Goal: Task Accomplishment & Management: Manage account settings

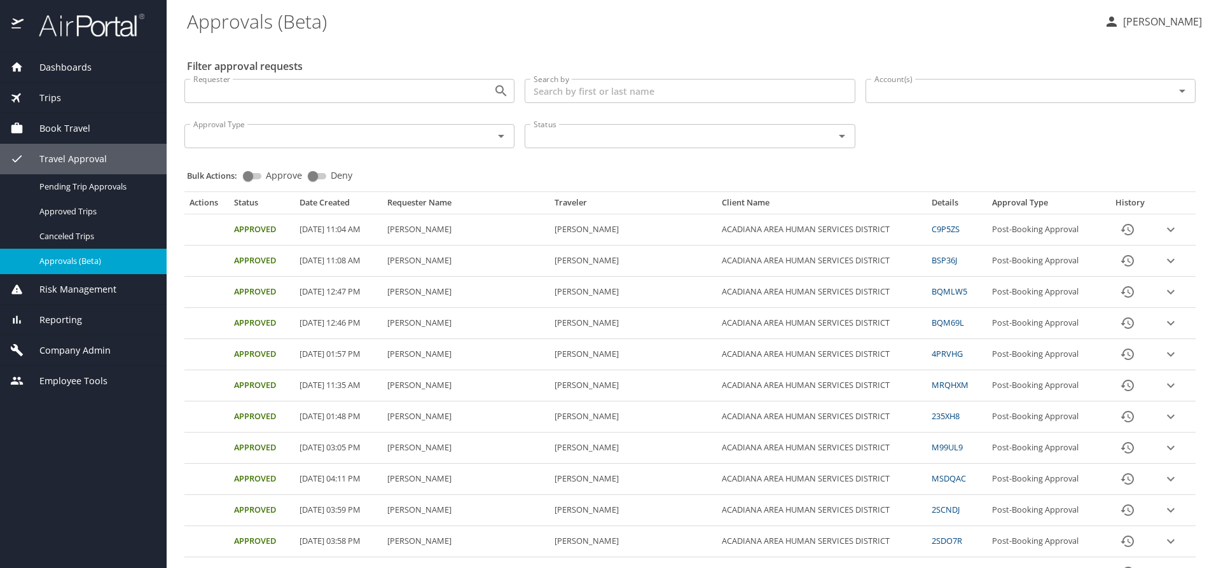
click at [60, 65] on span "Dashboards" at bounding box center [58, 67] width 68 height 14
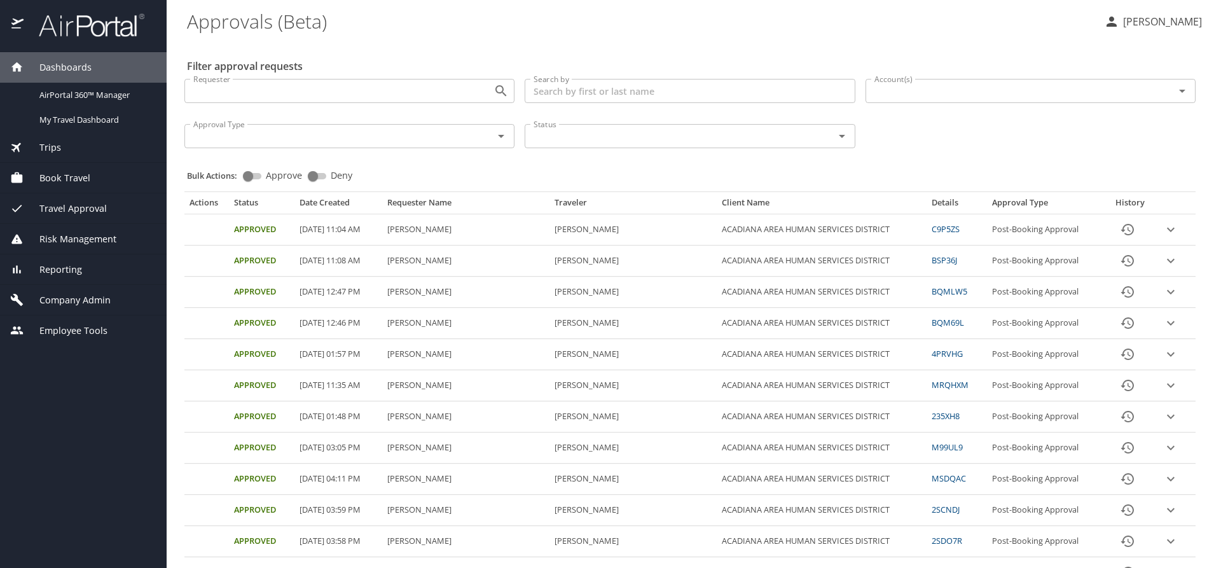
click at [60, 65] on span "Dashboards" at bounding box center [58, 67] width 68 height 14
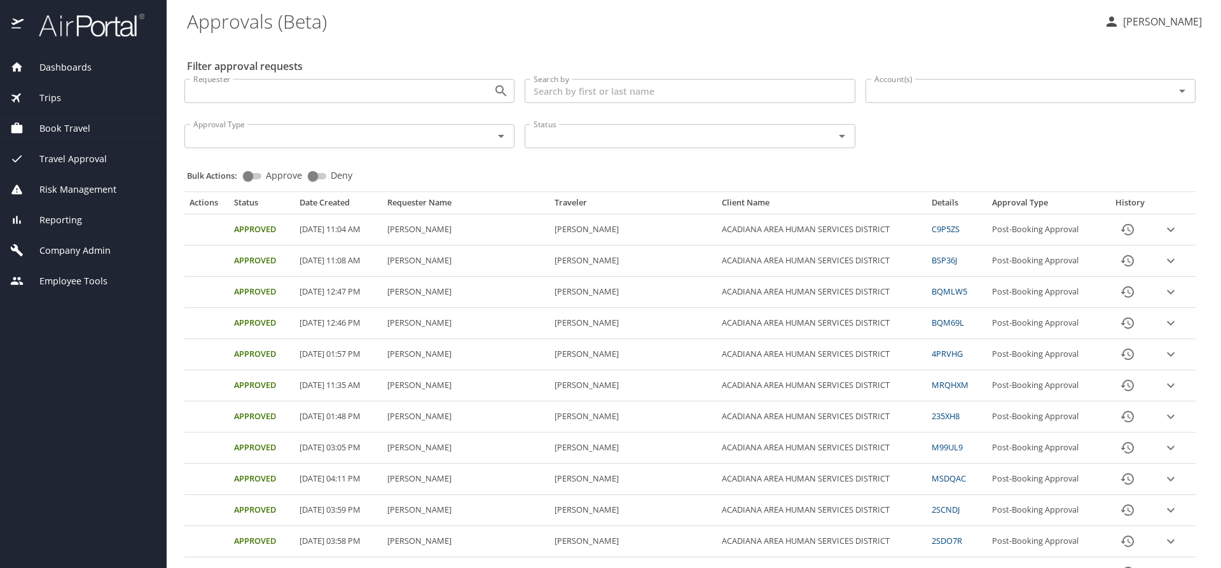
click at [60, 65] on span "Dashboards" at bounding box center [58, 67] width 68 height 14
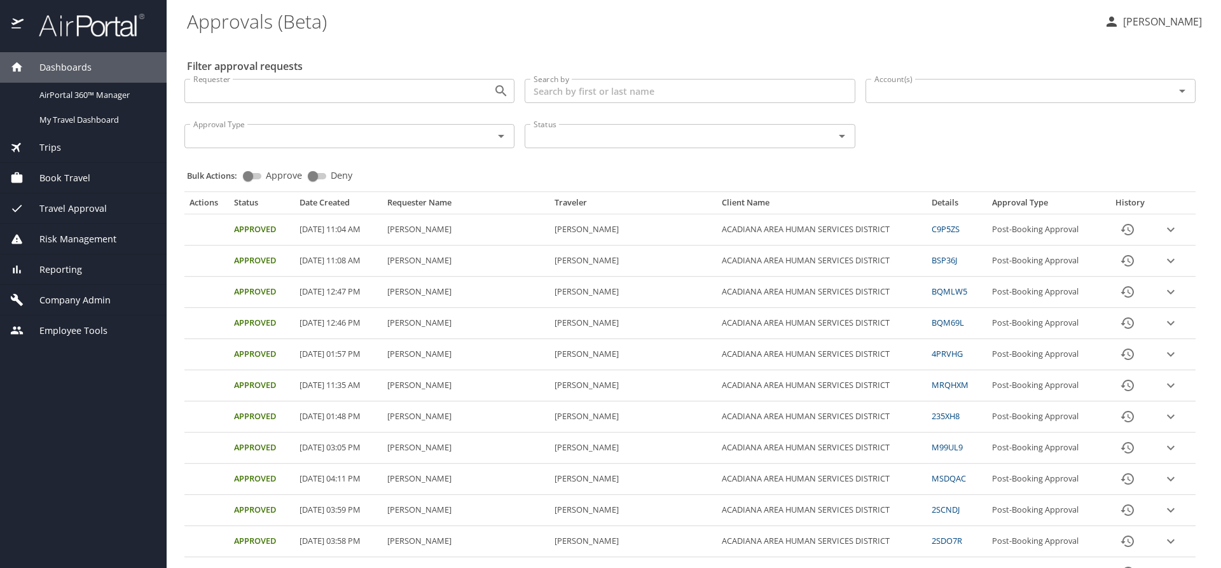
click at [50, 144] on span "Trips" at bounding box center [43, 148] width 38 height 14
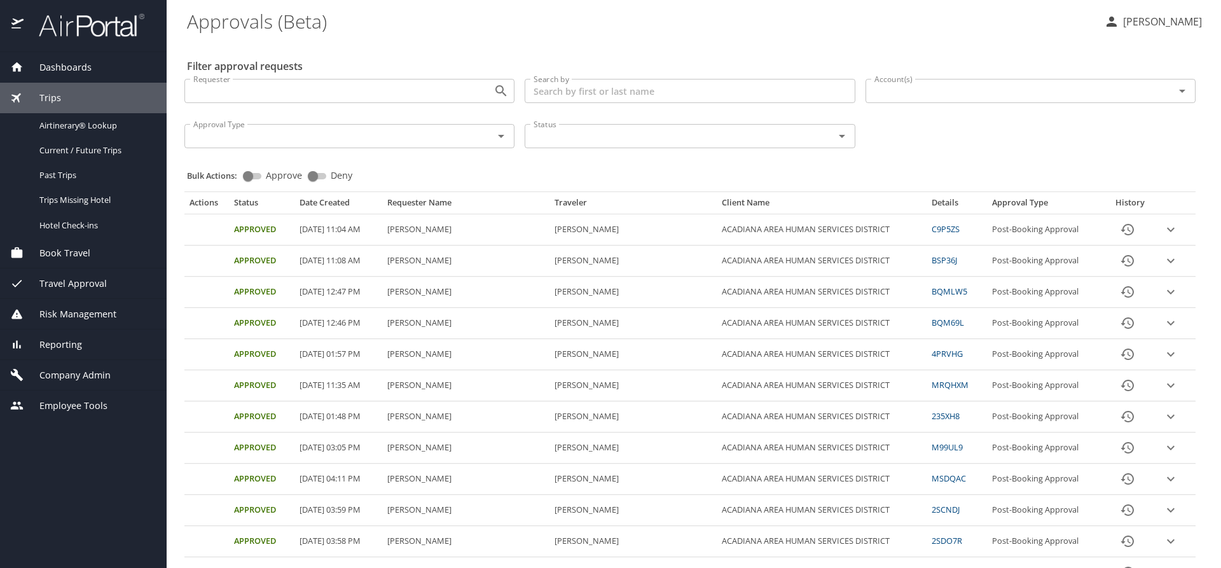
click at [67, 69] on span "Dashboards" at bounding box center [58, 67] width 68 height 14
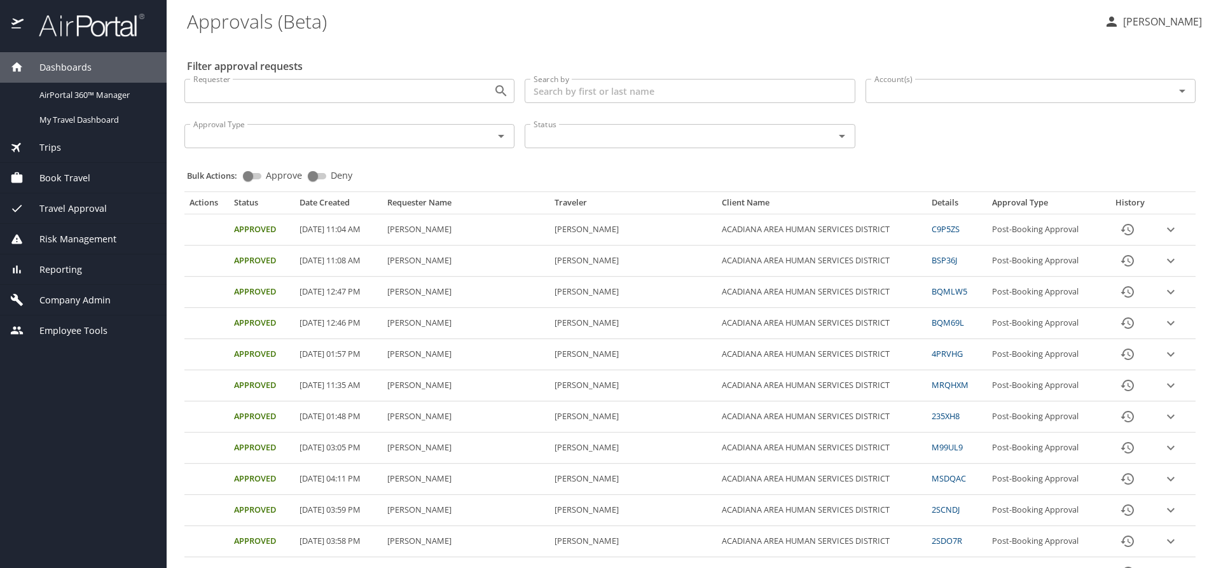
click at [67, 69] on span "Dashboards" at bounding box center [58, 67] width 68 height 14
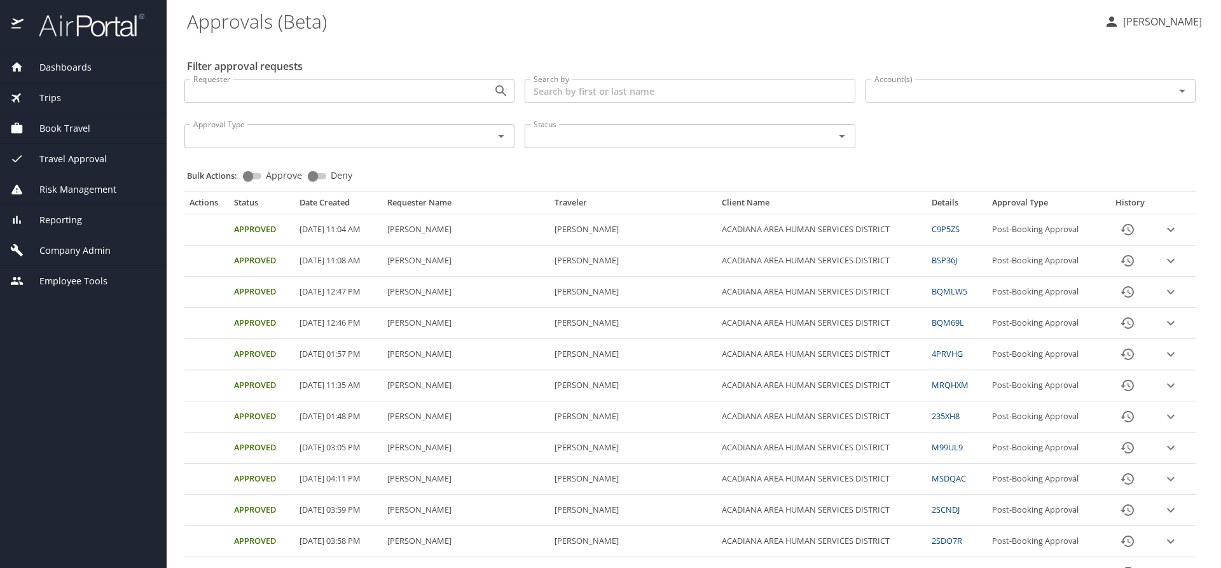
click at [55, 99] on span "Trips" at bounding box center [43, 98] width 38 height 14
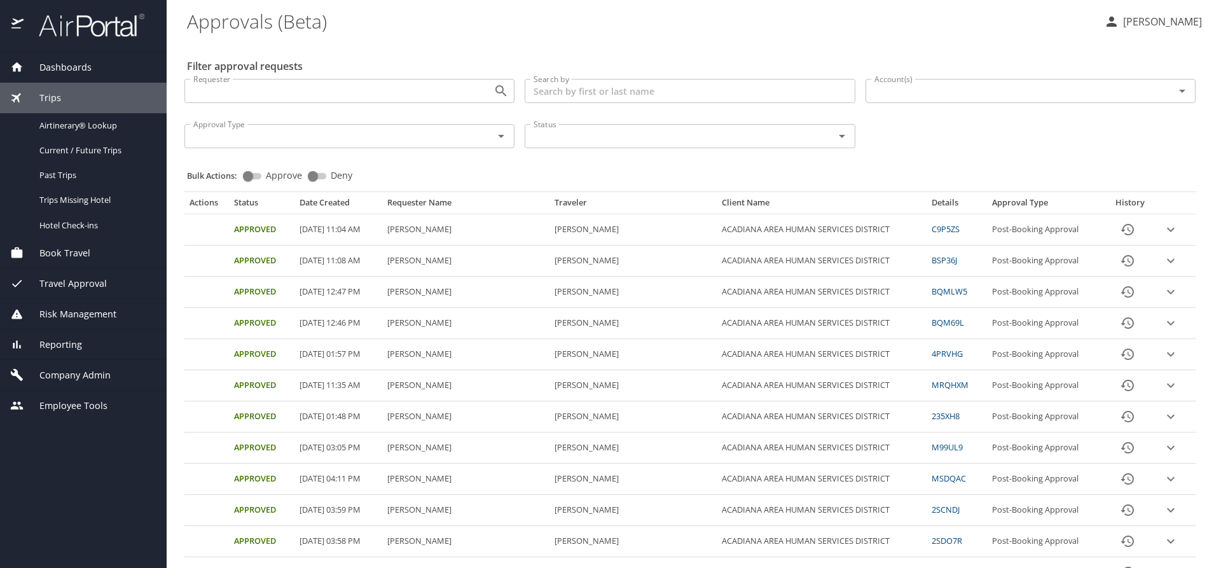
click at [47, 289] on span "Travel Approval" at bounding box center [65, 284] width 83 height 14
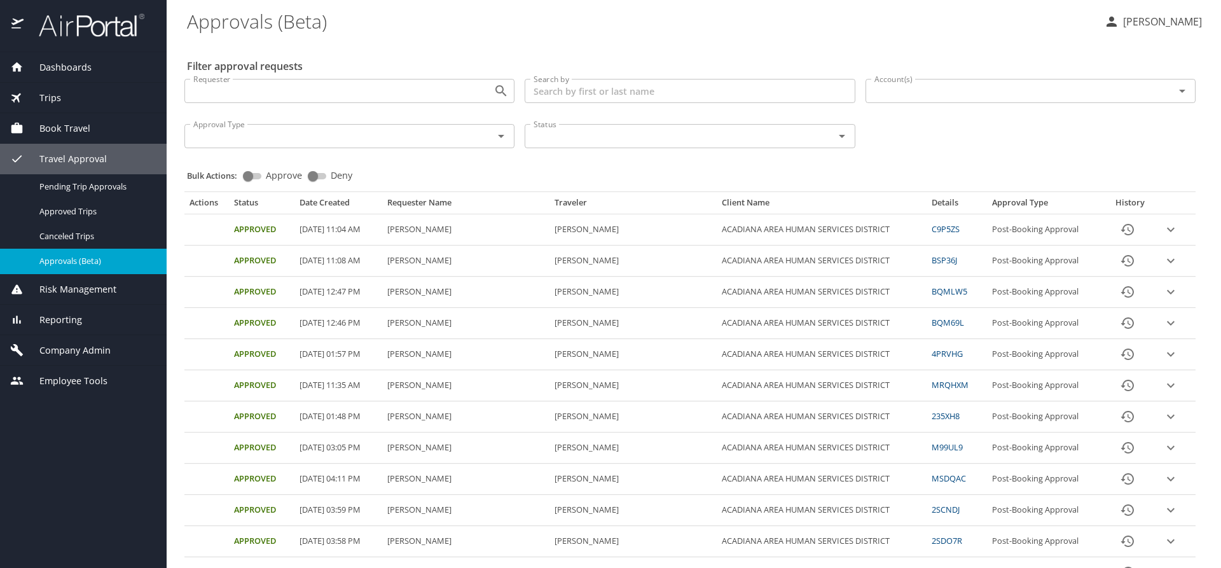
click at [69, 155] on span "Travel Approval" at bounding box center [65, 159] width 83 height 14
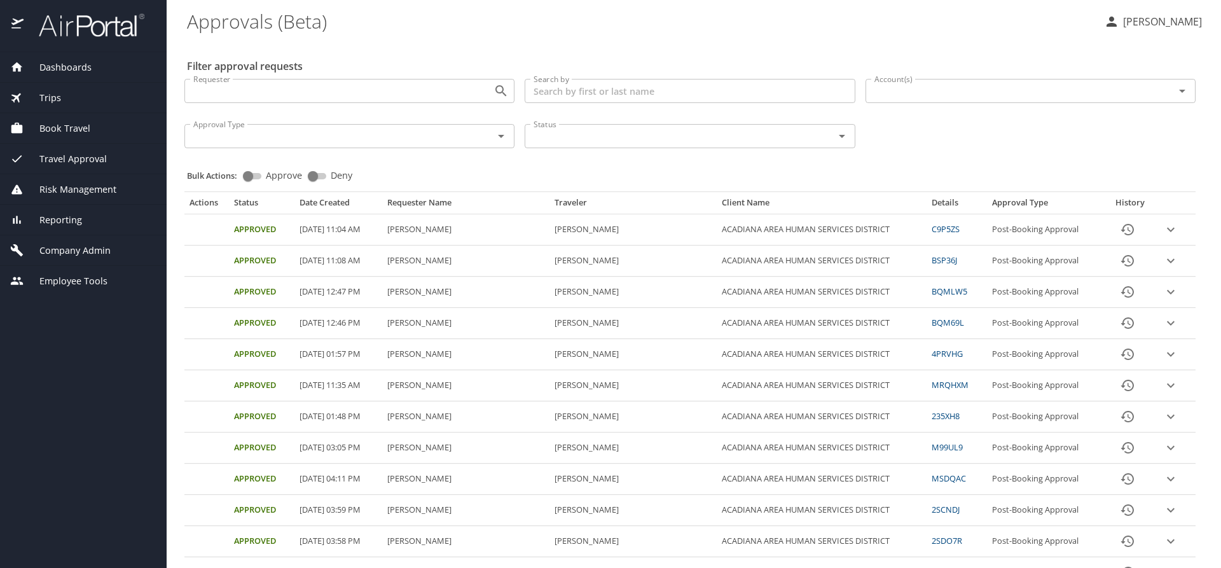
click at [57, 160] on span "Travel Approval" at bounding box center [65, 159] width 83 height 14
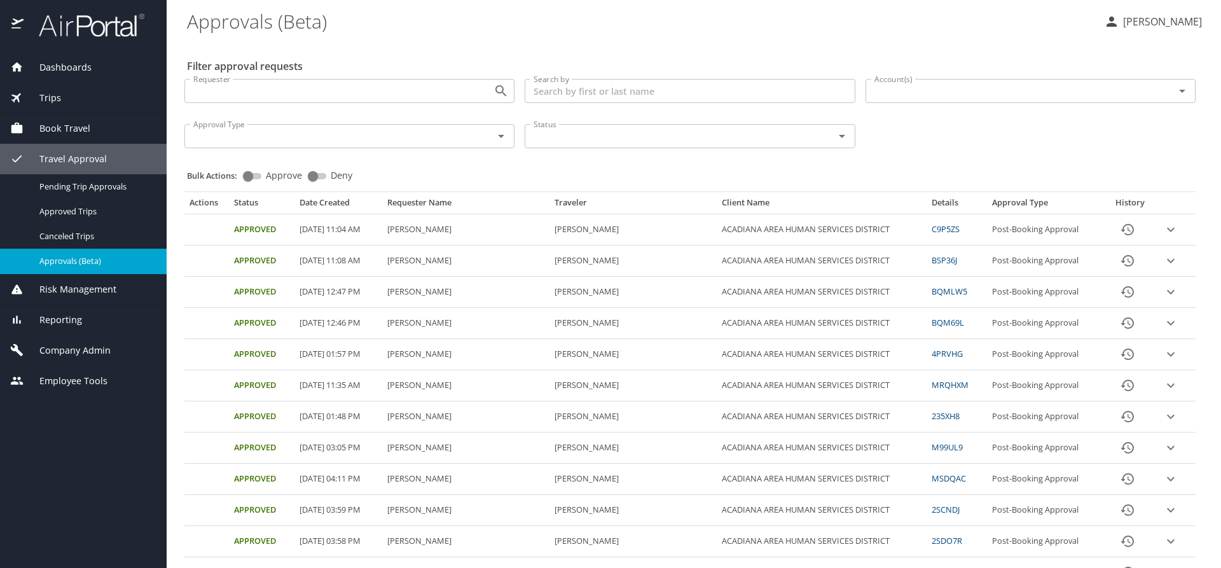
click at [57, 99] on span "Trips" at bounding box center [43, 98] width 38 height 14
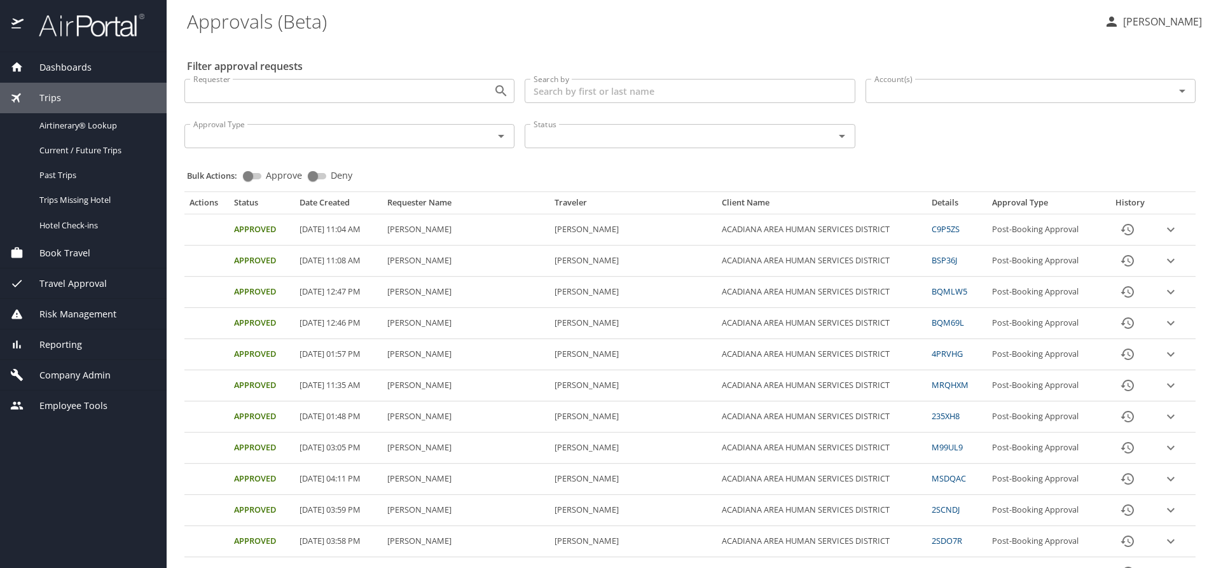
click at [60, 288] on span "Travel Approval" at bounding box center [65, 284] width 83 height 14
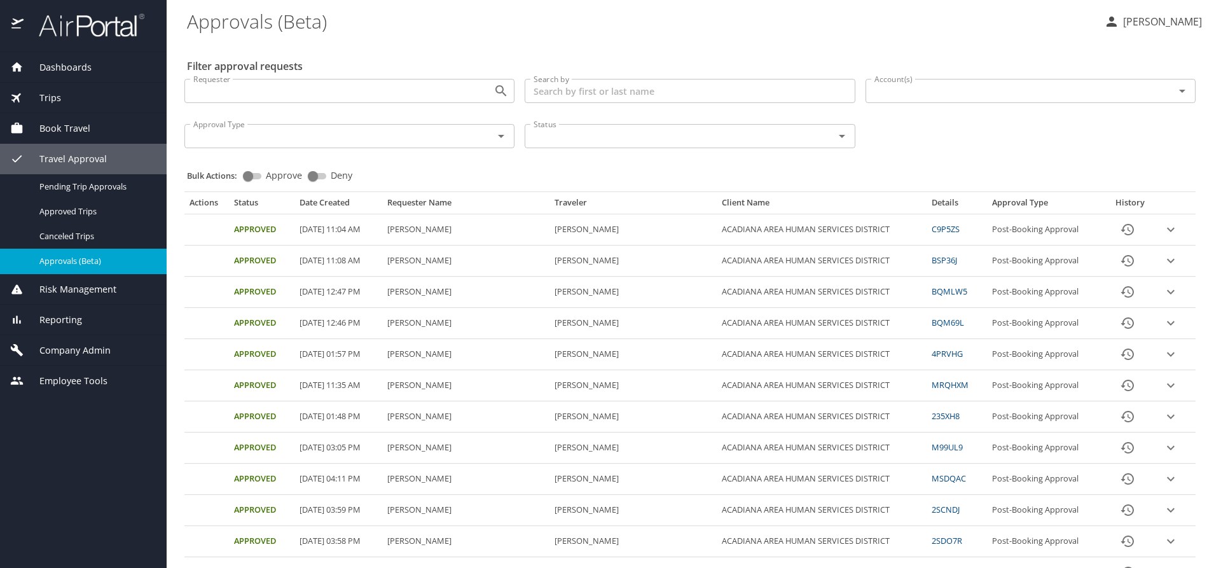
click at [81, 161] on span "Travel Approval" at bounding box center [65, 159] width 83 height 14
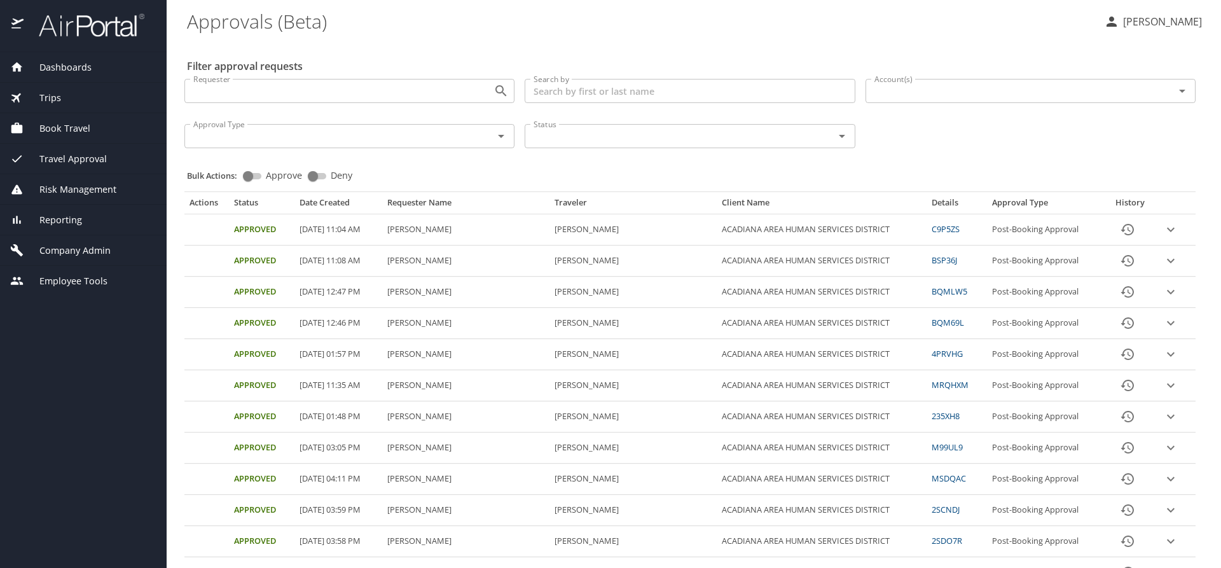
click at [81, 161] on span "Travel Approval" at bounding box center [65, 159] width 83 height 14
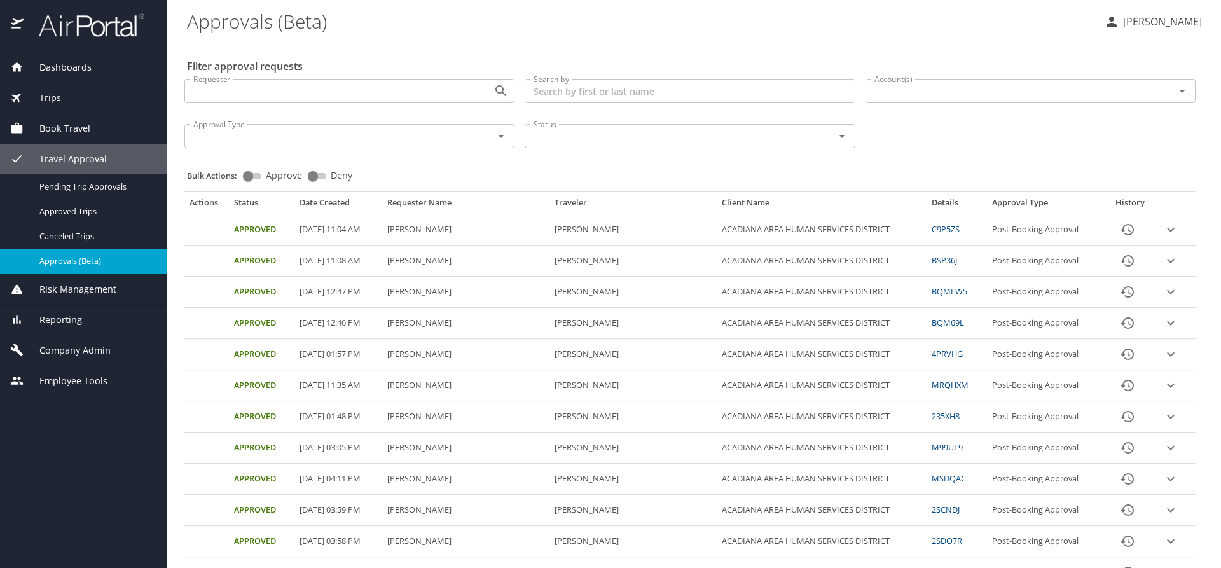
click at [58, 101] on span "Trips" at bounding box center [43, 98] width 38 height 14
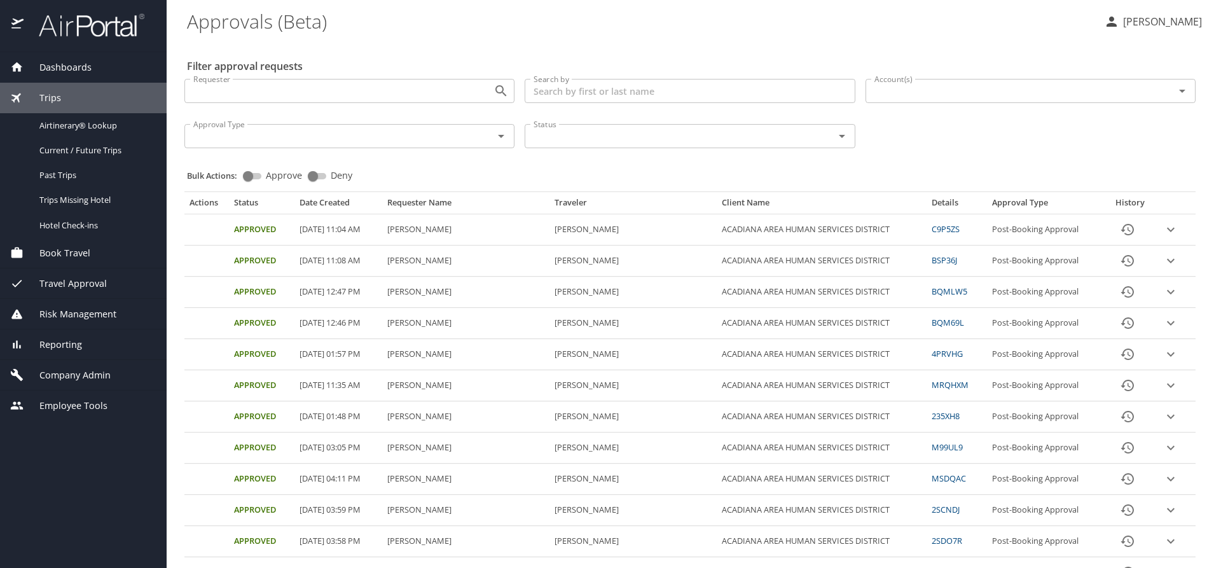
click at [870, 93] on input "Account(s)" at bounding box center [1012, 91] width 285 height 17
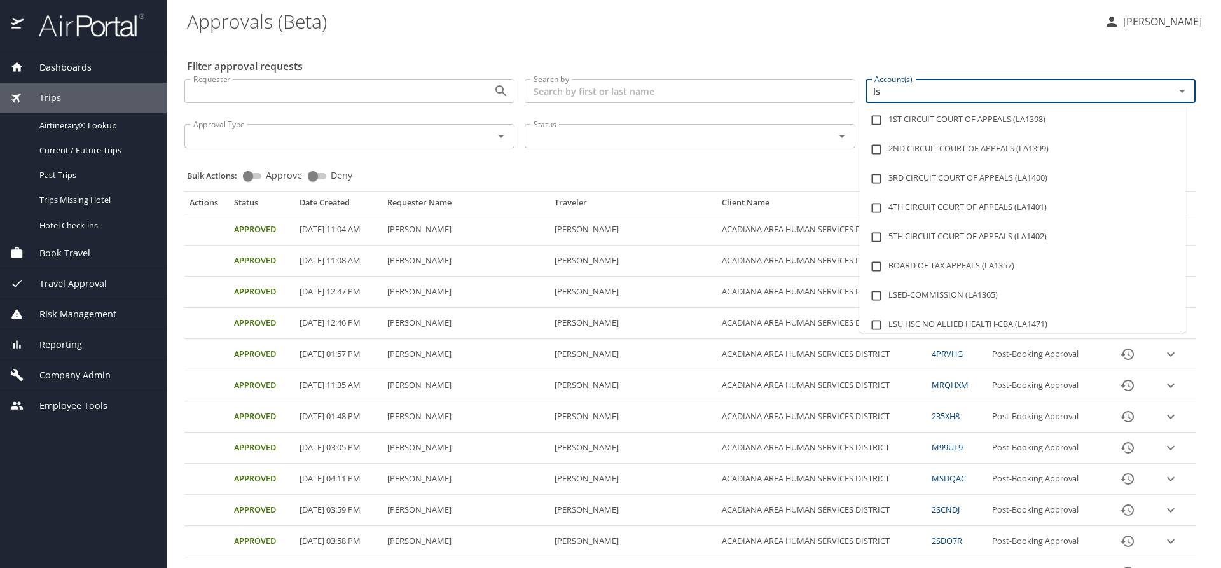
type input "lsu"
click at [1032, 322] on li "LSU LSU HEALTH SCIENCES CTR SHREVEPORT (LA1481)" at bounding box center [1022, 324] width 327 height 29
checkbox input "true"
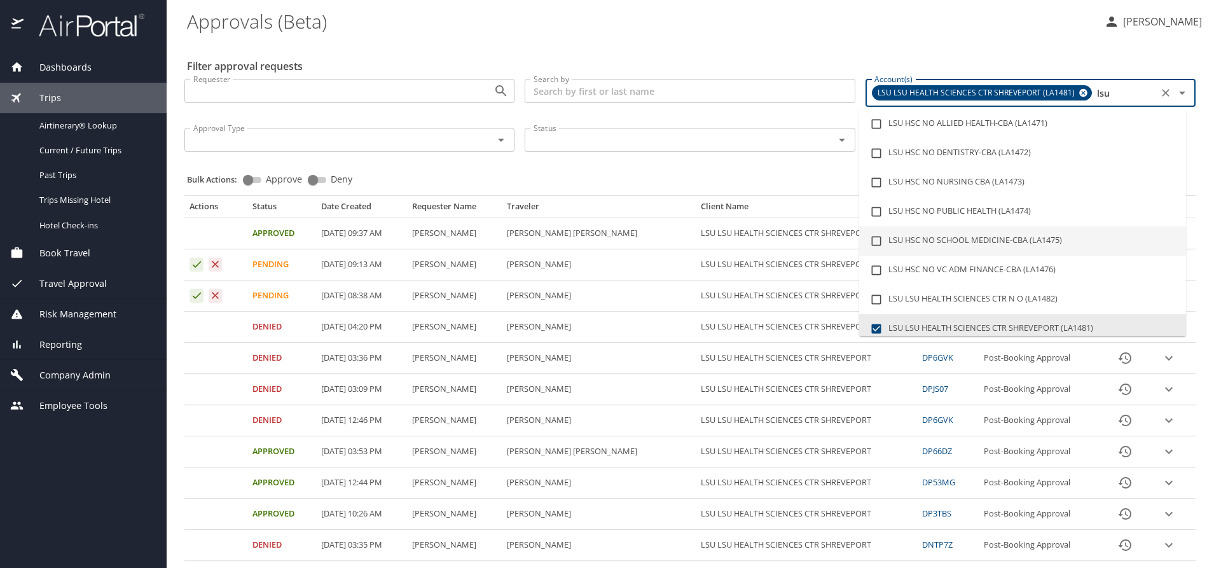
type input "lsu"
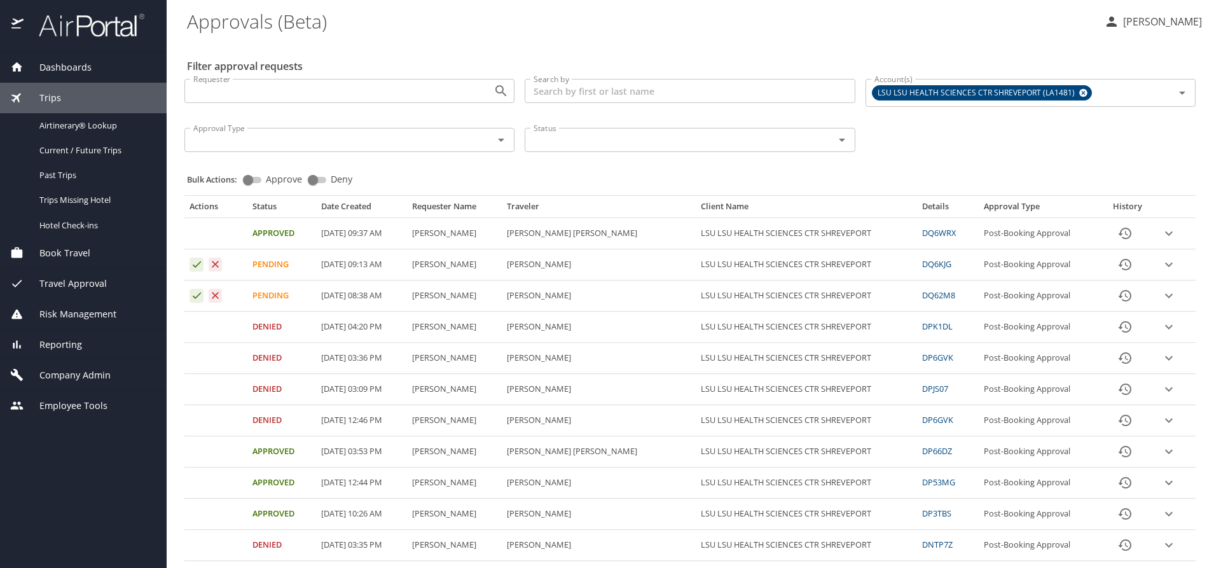
click at [703, 167] on div "Bulk Actions: Approve Deny" at bounding box center [694, 174] width 1014 height 28
